Goal: Task Accomplishment & Management: Manage account settings

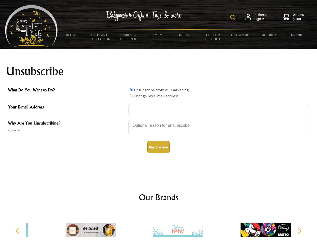
click at [233, 17] on img at bounding box center [232, 17] width 5 height 5
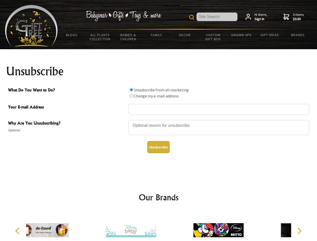
click at [159, 120] on div at bounding box center [219, 128] width 181 height 18
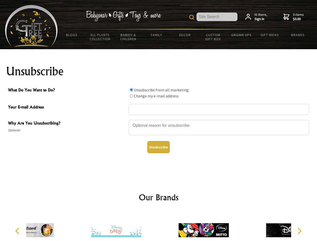
click at [131, 90] on input "What Do You Want to Do?" at bounding box center [131, 89] width 3 height 3
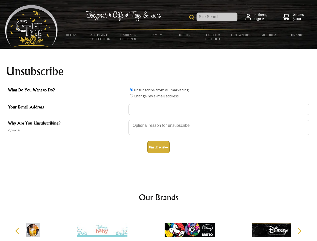
click at [131, 96] on input "What Do You Want to Do?" at bounding box center [131, 95] width 3 height 3
radio input "true"
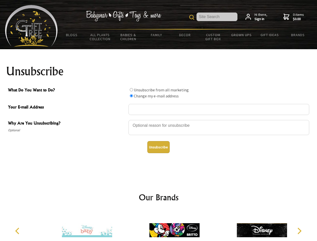
click at [158, 147] on button "Unsubscribe" at bounding box center [158, 147] width 22 height 12
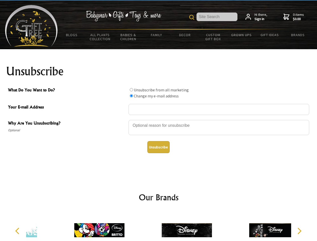
click at [159, 226] on div at bounding box center [186, 230] width 87 height 39
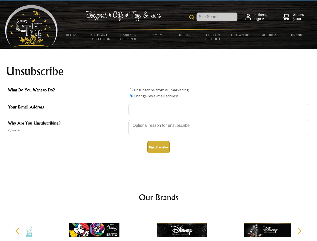
click at [18, 231] on icon "Previous" at bounding box center [18, 231] width 7 height 7
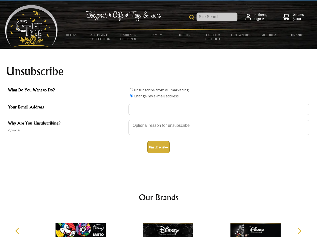
click at [299, 231] on icon "Next" at bounding box center [299, 231] width 7 height 7
